Goal: Information Seeking & Learning: Compare options

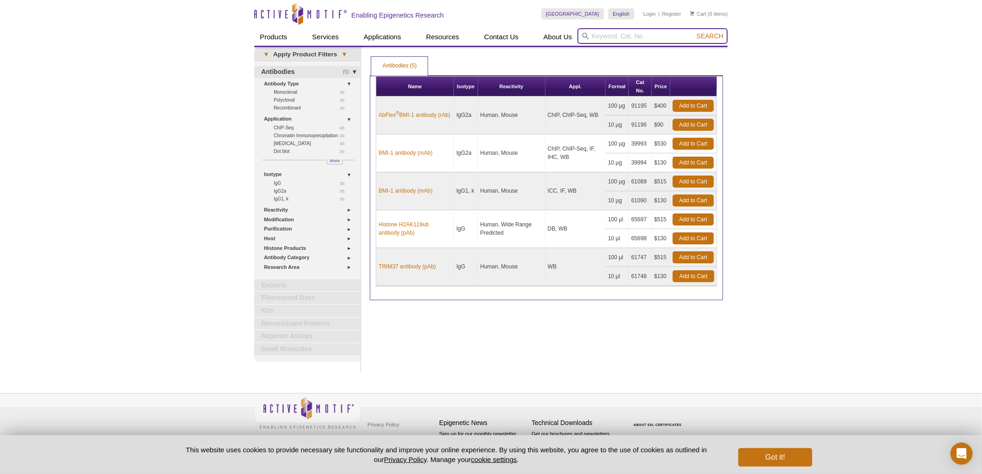
click at [622, 38] on input "search" at bounding box center [652, 36] width 150 height 16
type input "hdac"
click at [694, 32] on button "Search" at bounding box center [710, 36] width 32 height 8
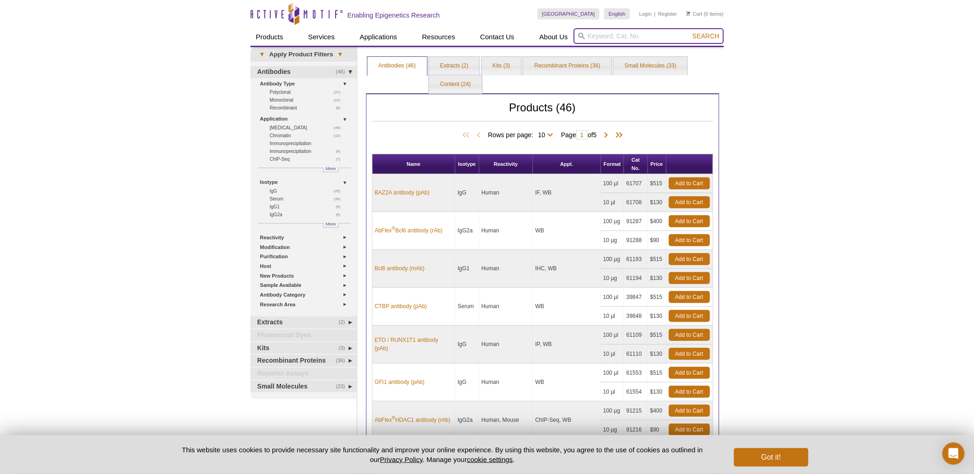
click at [629, 34] on input "search" at bounding box center [648, 36] width 150 height 16
type input "HDAC"
click at [689, 32] on button "Search" at bounding box center [705, 36] width 32 height 8
click at [451, 65] on link "Extracts (2)" at bounding box center [454, 66] width 50 height 18
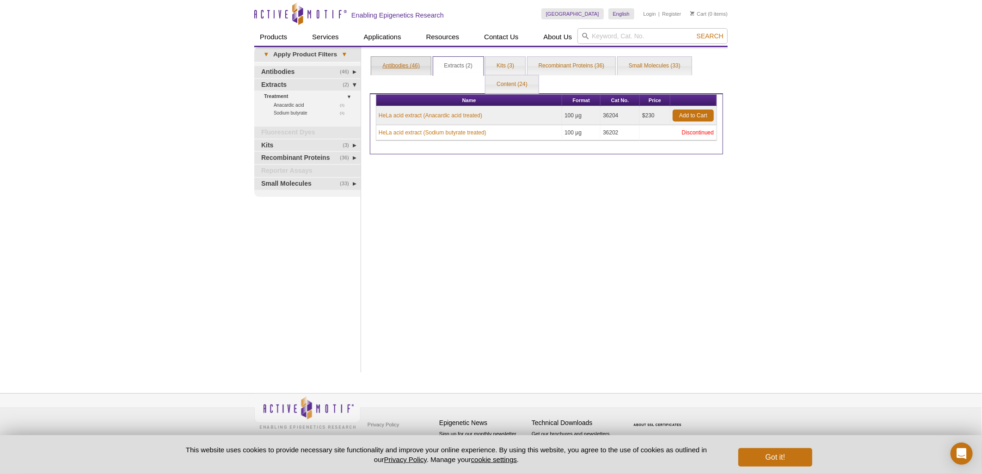
click at [409, 66] on link "Antibodies (46)" at bounding box center [401, 66] width 60 height 18
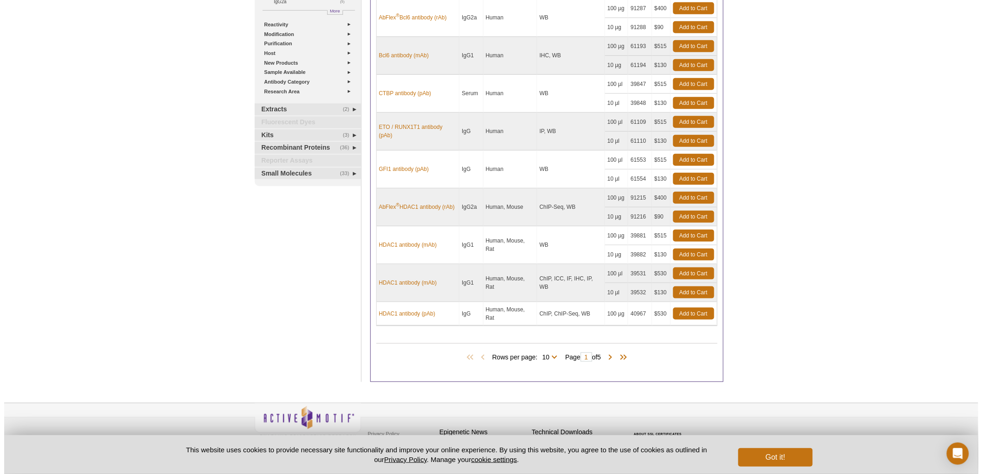
scroll to position [222, 0]
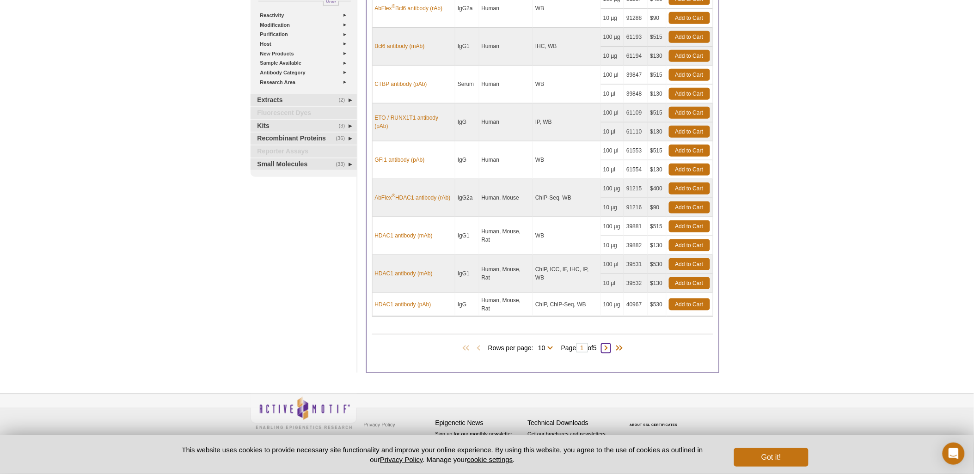
click at [608, 345] on span at bounding box center [605, 348] width 9 height 9
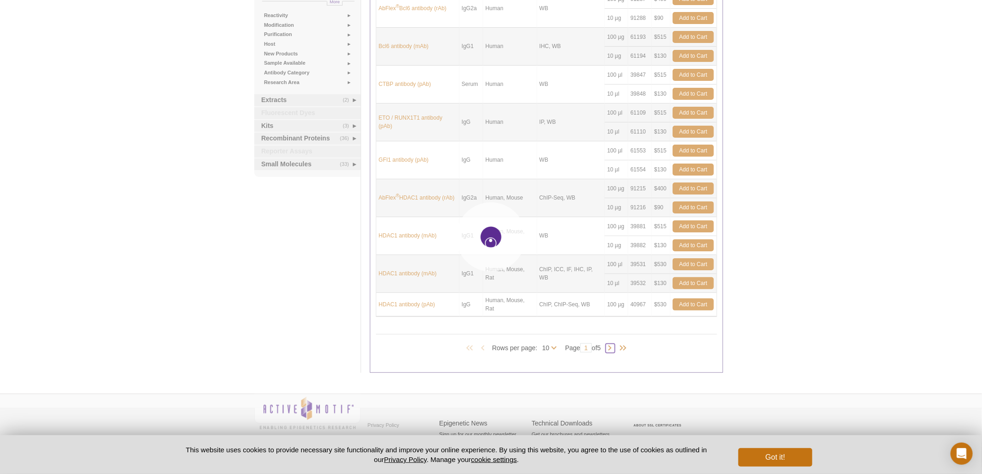
type input "2"
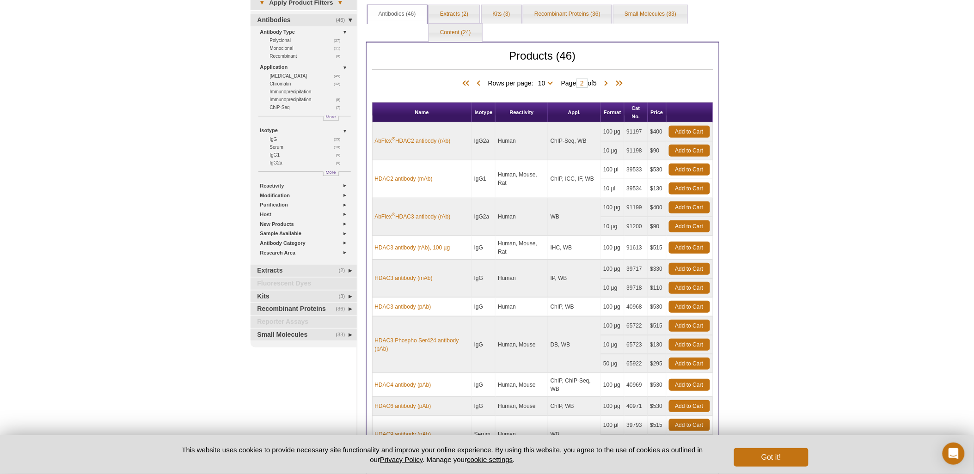
scroll to position [189, 0]
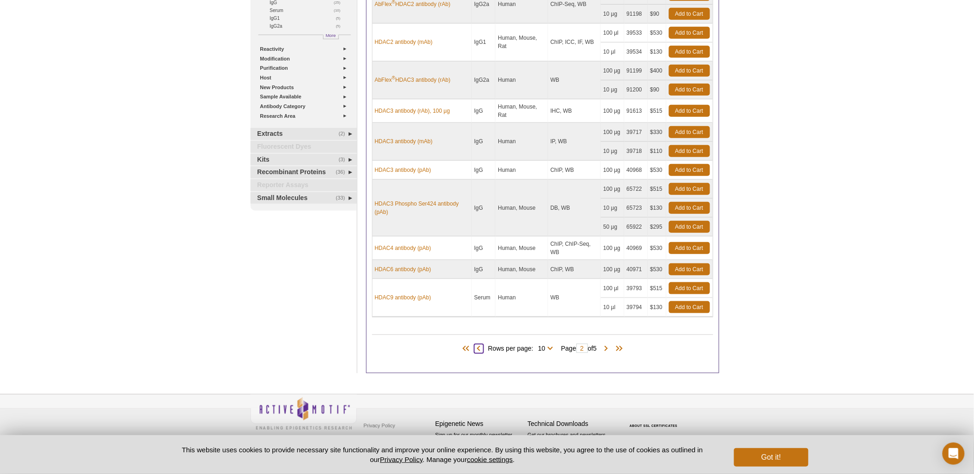
click at [477, 347] on span at bounding box center [478, 348] width 9 height 9
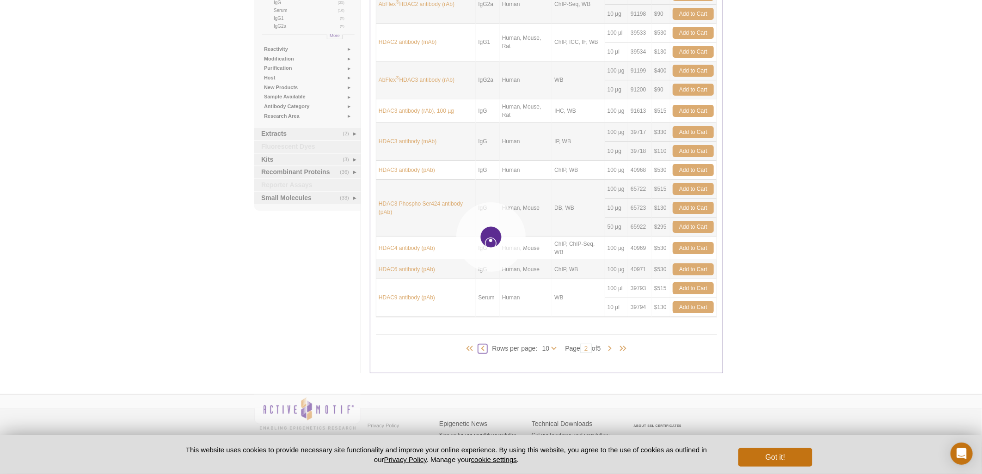
type input "1"
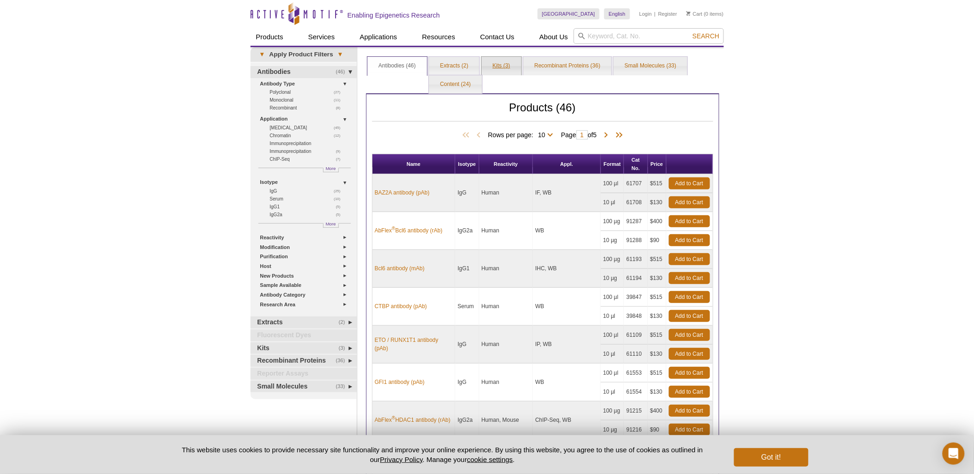
click at [506, 64] on link "Kits (3)" at bounding box center [502, 66] width 40 height 18
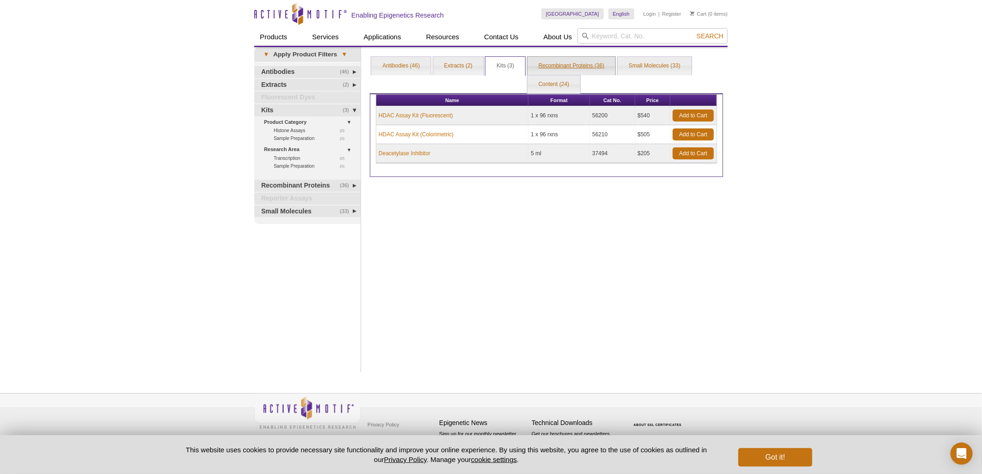
click at [568, 67] on link "Recombinant Proteins (36)" at bounding box center [571, 66] width 88 height 18
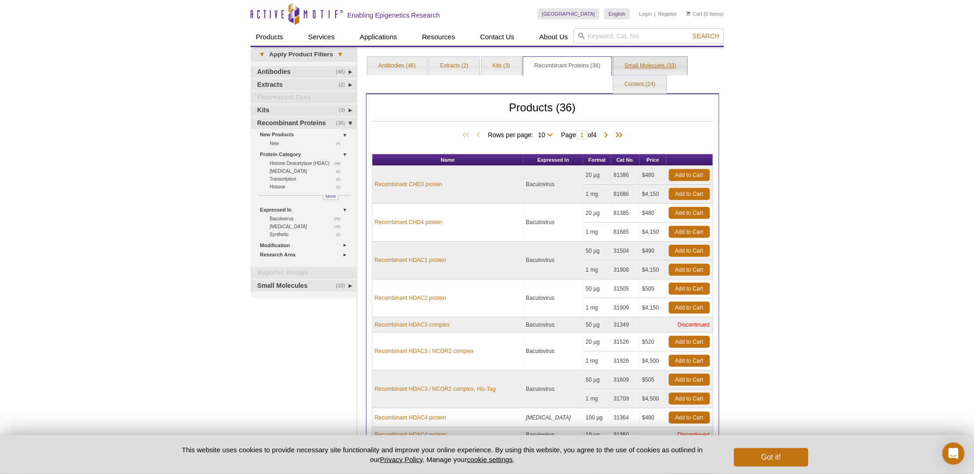
click at [632, 63] on link "Small Molecules (33)" at bounding box center [650, 66] width 74 height 18
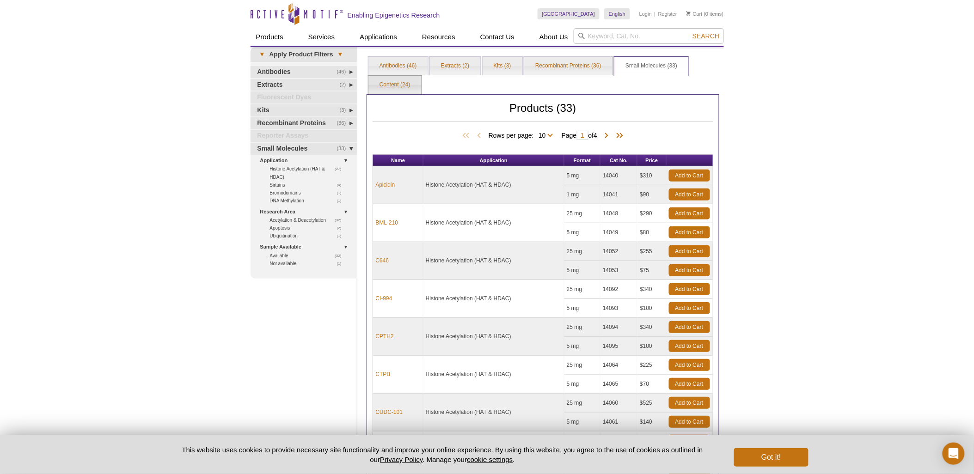
click at [388, 86] on link "Content (24)" at bounding box center [394, 85] width 53 height 18
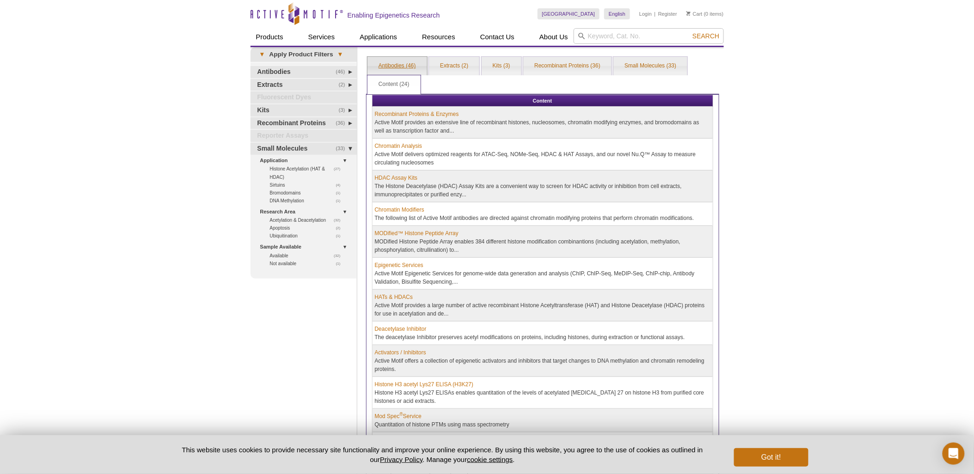
click at [399, 62] on link "Antibodies (46)" at bounding box center [397, 66] width 60 height 18
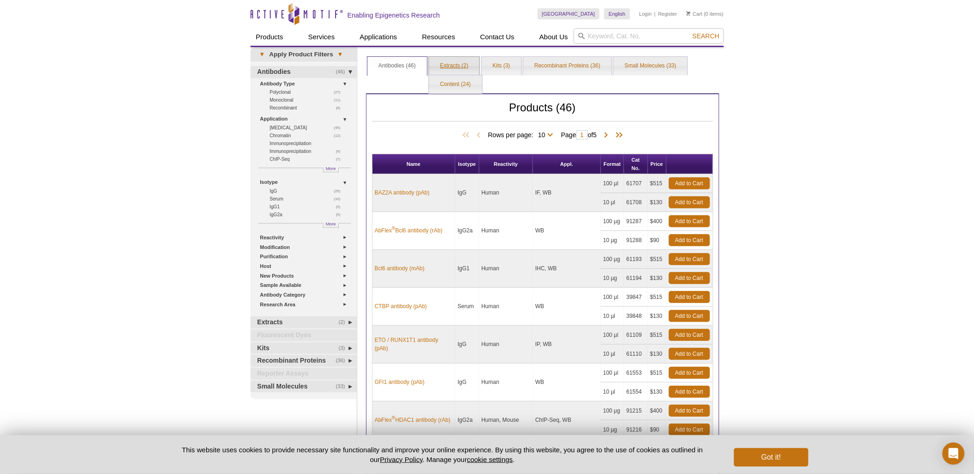
click at [445, 62] on link "Extracts (2)" at bounding box center [454, 66] width 50 height 18
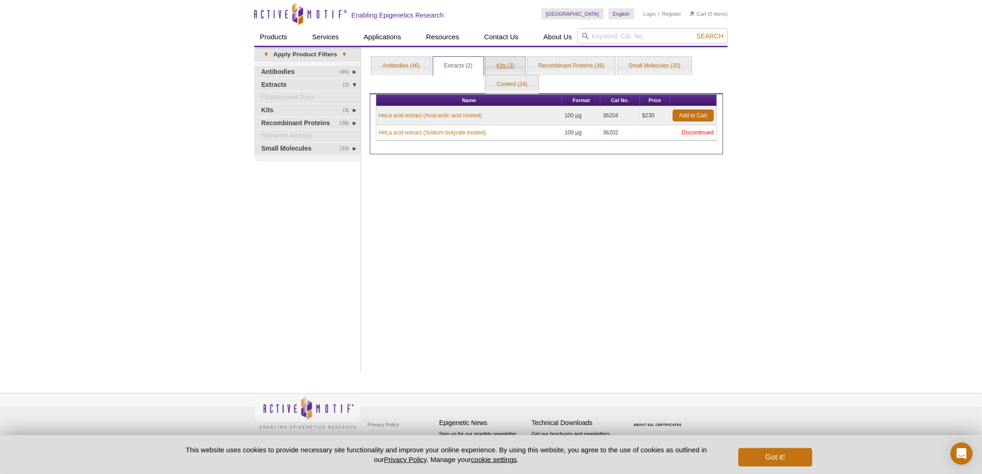
click at [502, 66] on link "Kits (3)" at bounding box center [505, 66] width 40 height 18
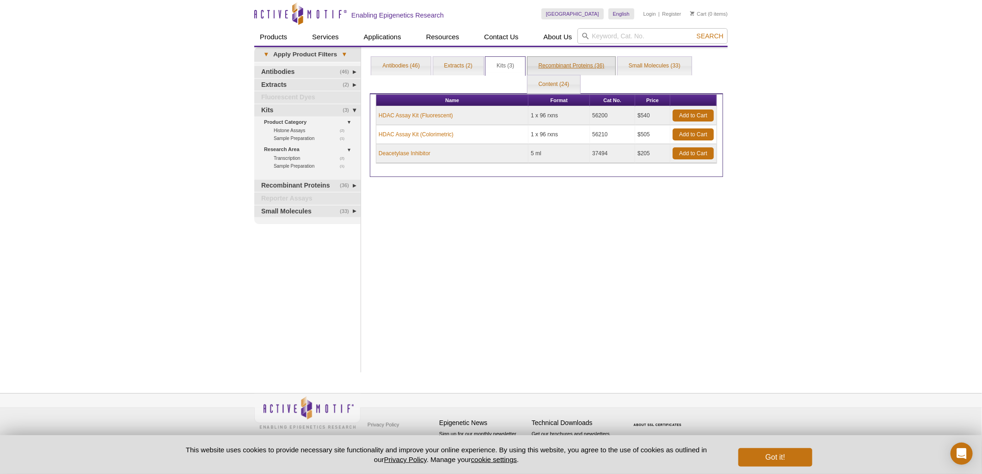
click at [561, 68] on link "Recombinant Proteins (36)" at bounding box center [571, 66] width 88 height 18
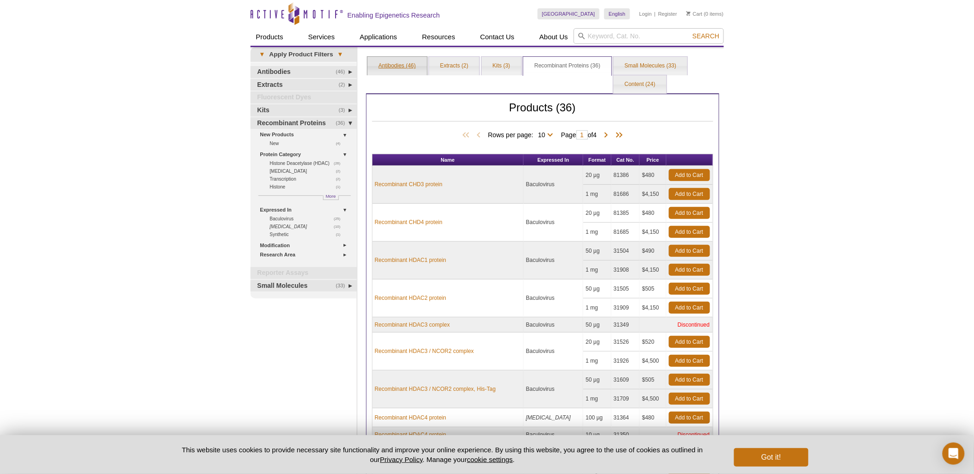
click at [403, 66] on link "Antibodies (46)" at bounding box center [397, 66] width 60 height 18
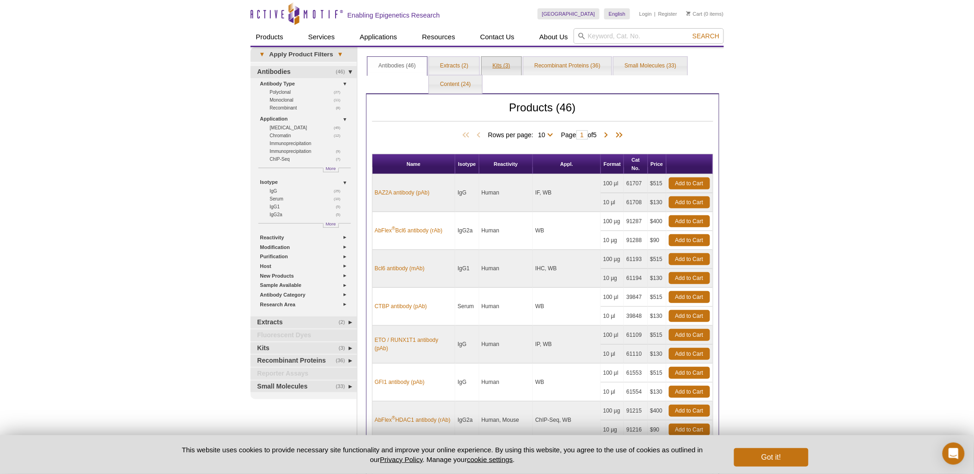
click at [496, 63] on link "Kits (3)" at bounding box center [502, 66] width 40 height 18
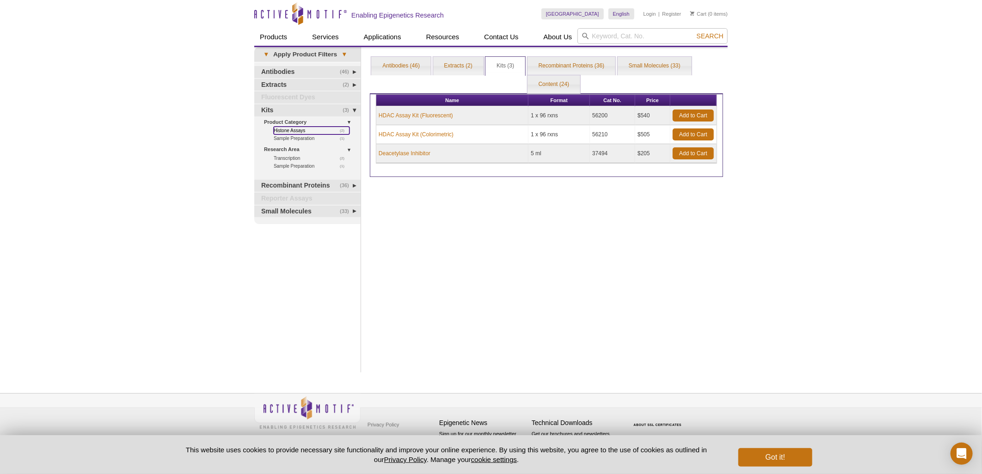
click at [297, 128] on link "(2) Histone Assays" at bounding box center [312, 131] width 76 height 8
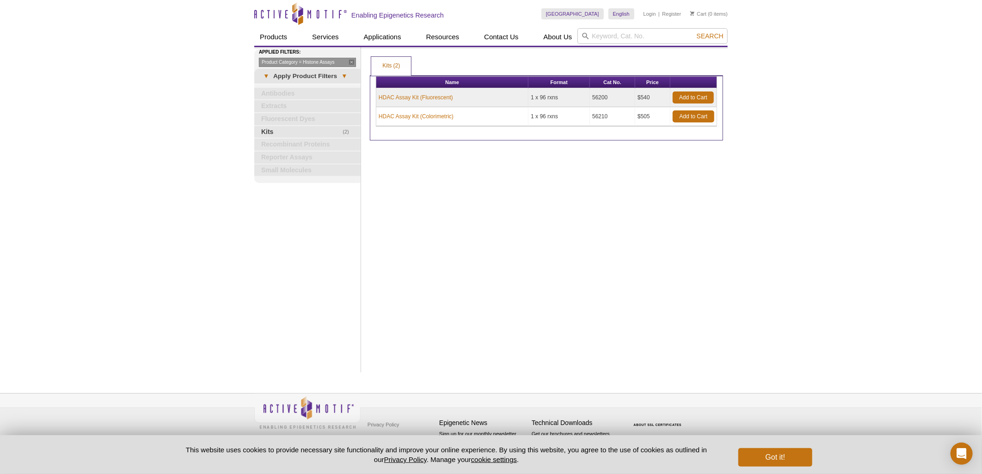
click at [658, 232] on div "Print Results Kits (2) Kits (2) Kits (2) Product Filters 1 Applied Name Format …" at bounding box center [546, 209] width 362 height 325
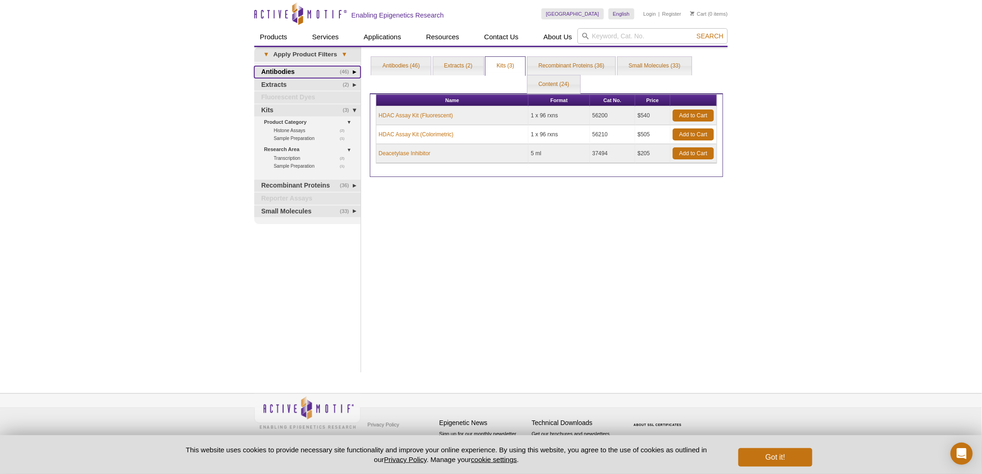
click at [345, 70] on span "(46)" at bounding box center [347, 72] width 14 height 12
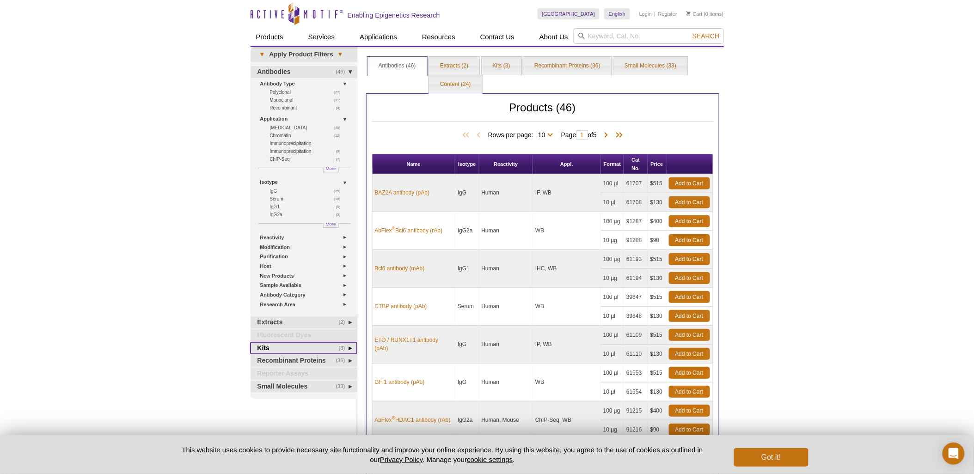
click at [338, 347] on link "(3) Kits" at bounding box center [303, 348] width 106 height 12
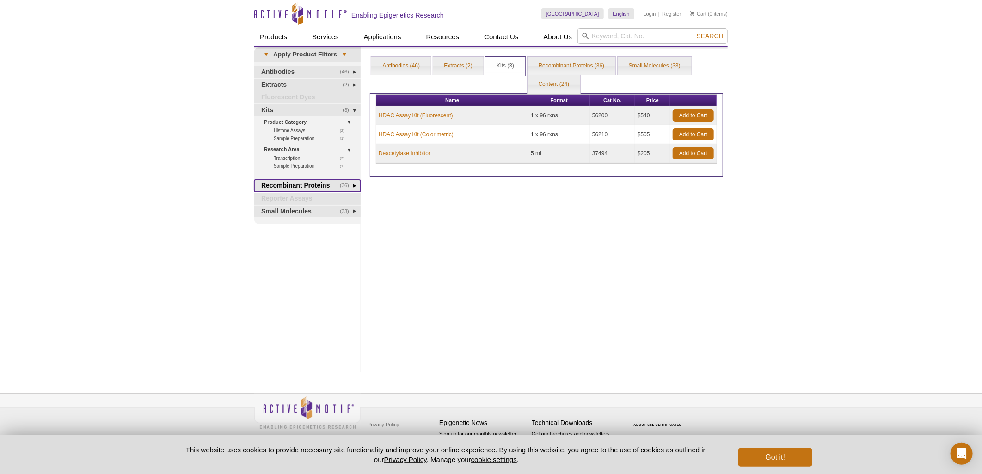
click at [342, 183] on span "(36)" at bounding box center [347, 186] width 14 height 12
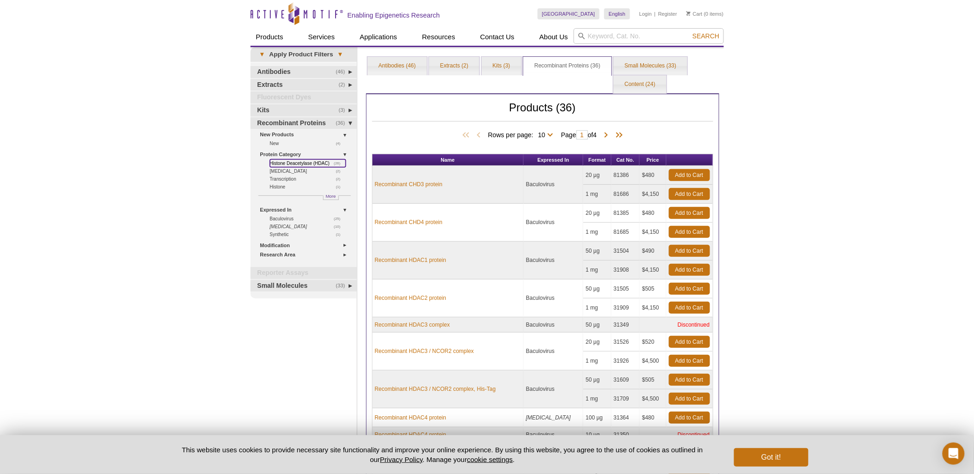
click at [293, 160] on link "(26) Histone Deacetylase (HDAC)" at bounding box center [308, 163] width 76 height 8
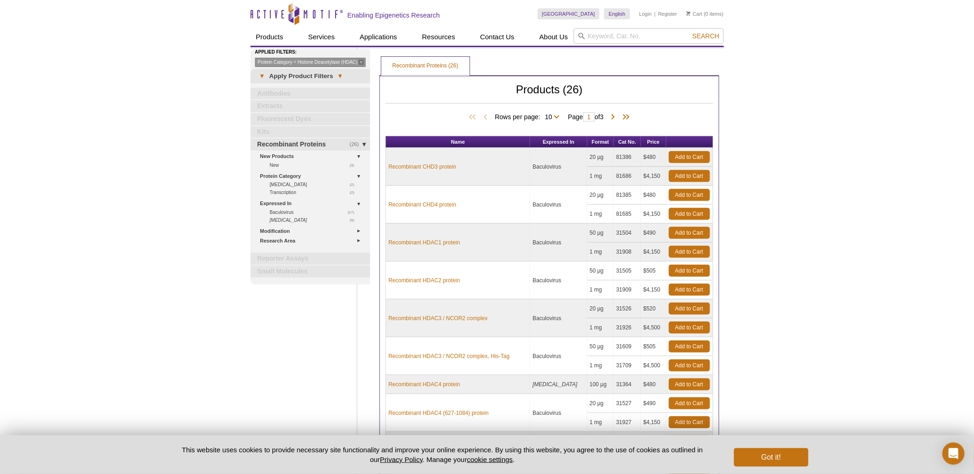
click at [741, 179] on div "Active Motif Logo Enabling Epigenetics Research 0 Search Skip to content Active…" at bounding box center [487, 323] width 974 height 647
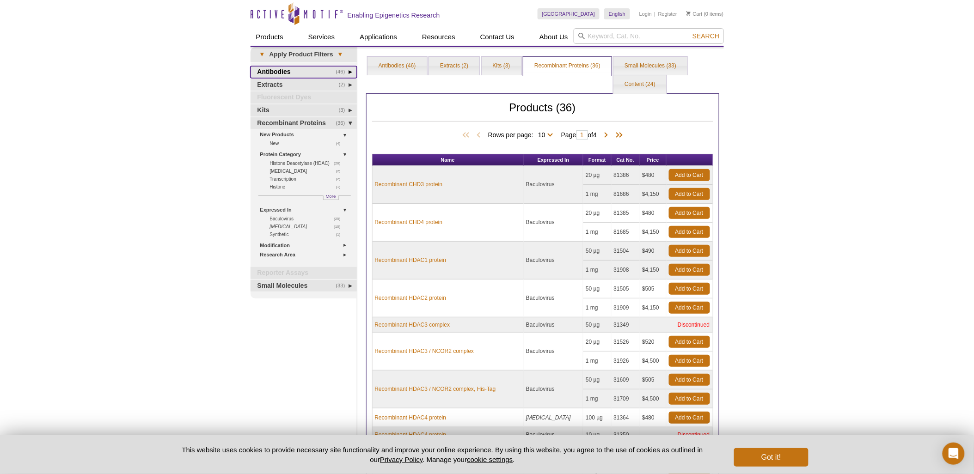
click at [344, 70] on span "(46)" at bounding box center [343, 72] width 14 height 12
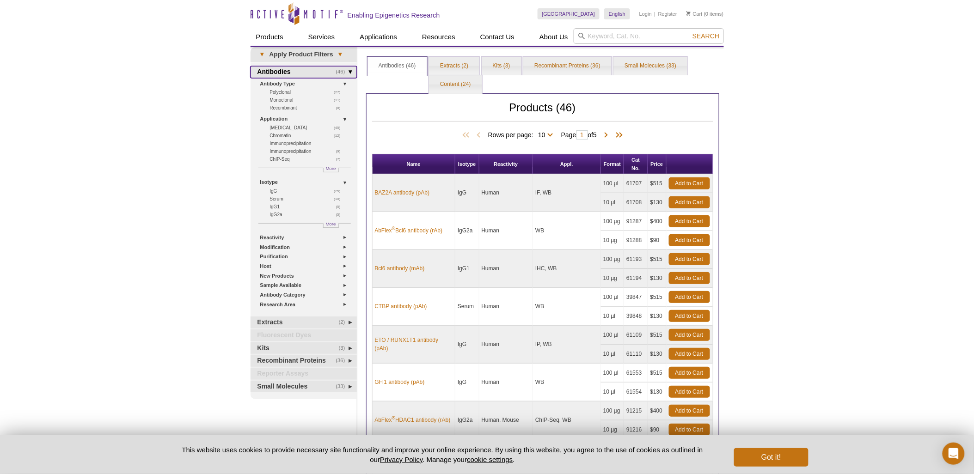
click at [278, 68] on link "(46) Antibodies" at bounding box center [303, 72] width 106 height 12
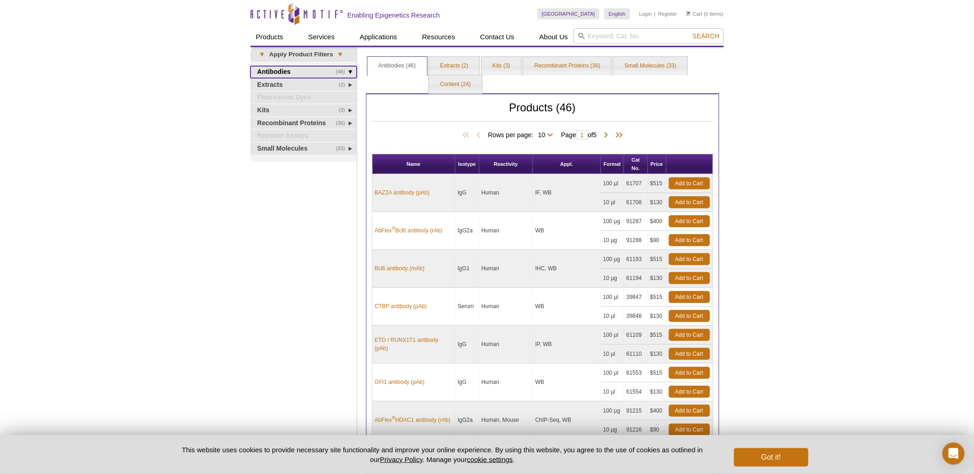
click at [278, 68] on link "(46) Antibodies" at bounding box center [303, 72] width 106 height 12
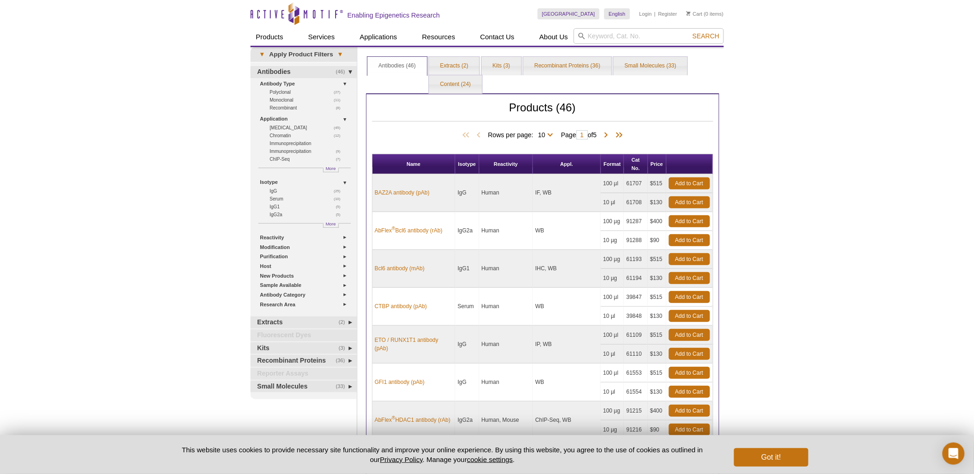
drag, startPoint x: 500, startPoint y: 11, endPoint x: 751, endPoint y: 341, distance: 414.5
click at [796, 117] on div "Active Motif Logo Enabling Epigenetics Research 0 Search Skip to content Active…" at bounding box center [487, 348] width 974 height 697
click at [853, 242] on div "Active Motif Logo Enabling Epigenetics Research 0 Search Skip to content Active…" at bounding box center [487, 348] width 974 height 697
